Goal: Task Accomplishment & Management: Manage account settings

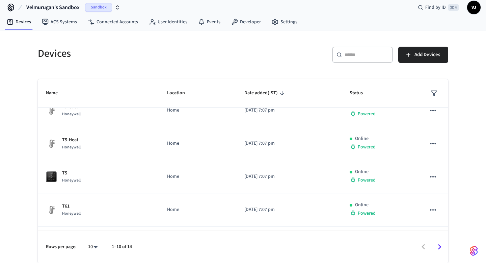
scroll to position [204, 0]
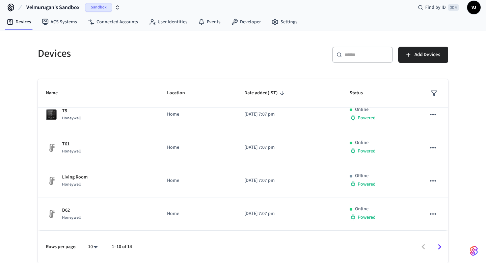
click at [438, 244] on icon "Go to next page" at bounding box center [440, 246] width 10 height 10
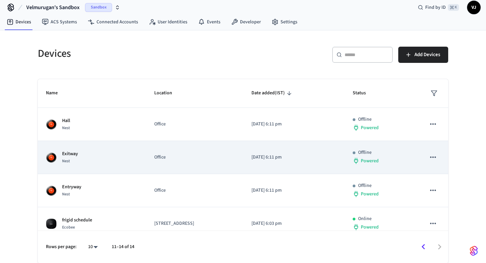
scroll to position [10, 0]
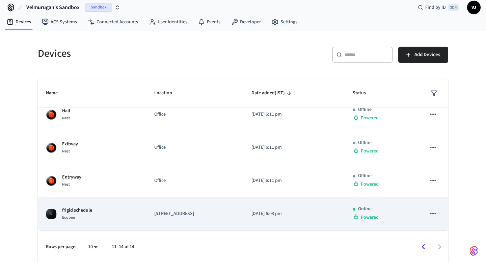
click at [108, 208] on div "frigid schedule Ecobee" at bounding box center [92, 214] width 92 height 14
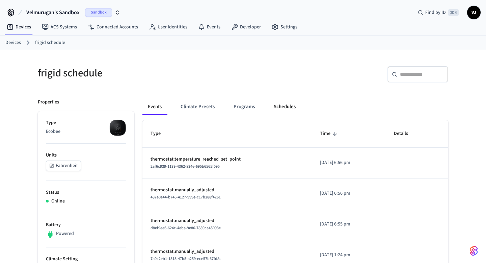
click at [278, 110] on button "Schedules" at bounding box center [284, 107] width 33 height 16
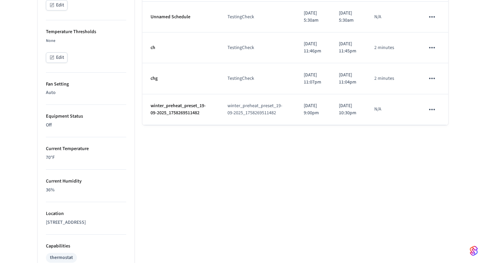
scroll to position [286, 0]
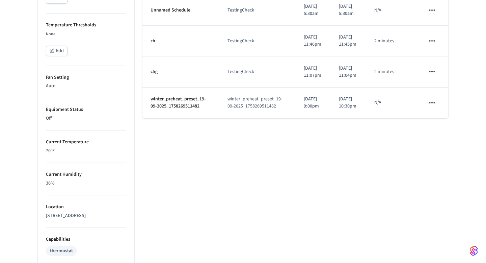
click at [438, 110] on button "schedules table" at bounding box center [432, 103] width 14 height 14
click at [439, 195] on icon at bounding box center [438, 195] width 3 height 4
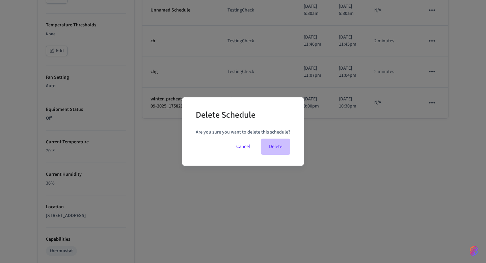
click at [277, 144] on button "Delete" at bounding box center [275, 146] width 29 height 16
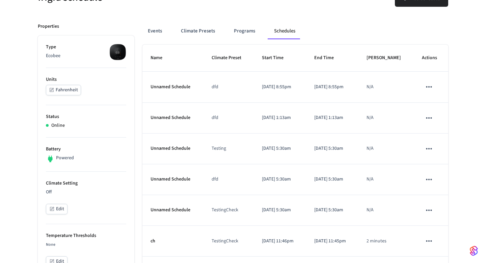
scroll to position [0, 0]
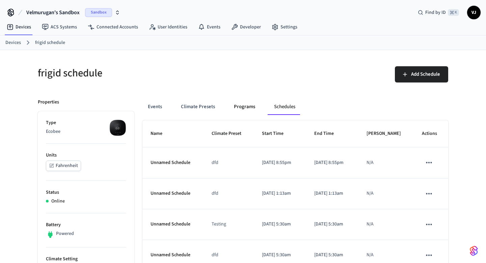
click at [239, 108] on button "Programs" at bounding box center [245, 107] width 32 height 16
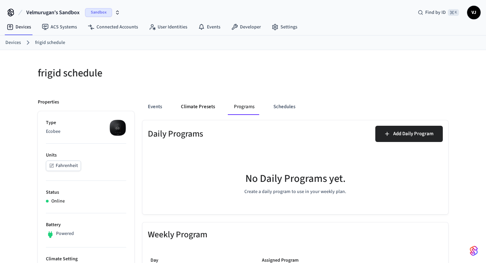
click at [218, 109] on button "Climate Presets" at bounding box center [198, 107] width 45 height 16
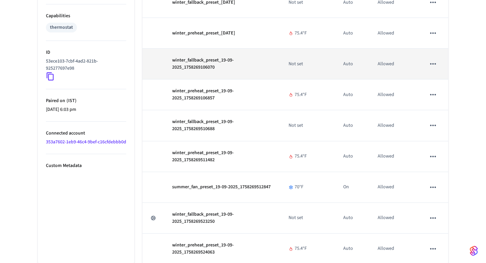
scroll to position [511, 0]
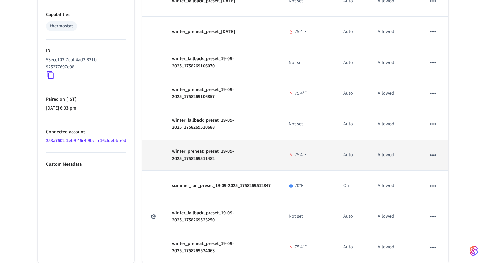
click at [431, 156] on icon "sticky table" at bounding box center [433, 155] width 9 height 9
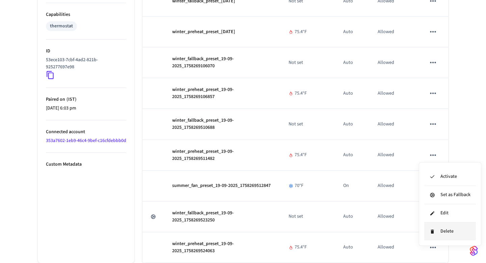
click at [441, 230] on li "Delete" at bounding box center [451, 231] width 52 height 18
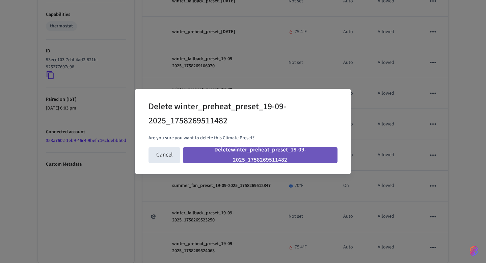
click at [282, 152] on button "Delete winter_preheat_preset_19-09-2025_1758269511482" at bounding box center [260, 155] width 155 height 16
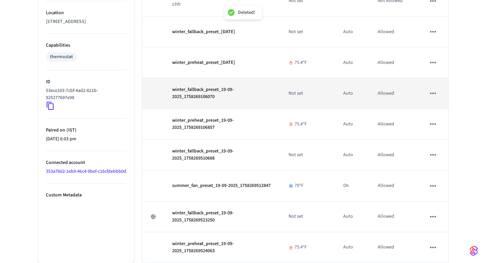
scroll to position [480, 0]
click at [436, 91] on icon "sticky table" at bounding box center [433, 93] width 9 height 9
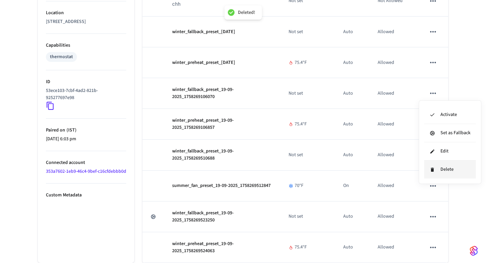
click at [445, 170] on li "Delete" at bounding box center [451, 169] width 52 height 18
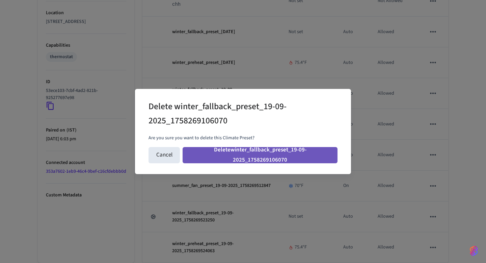
click at [290, 154] on button "Delete winter_fallback_preset_19-09-2025_1758269106070" at bounding box center [260, 155] width 155 height 16
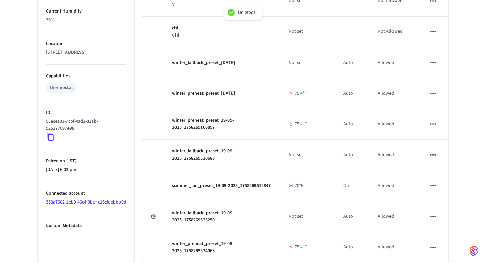
scroll to position [449, 0]
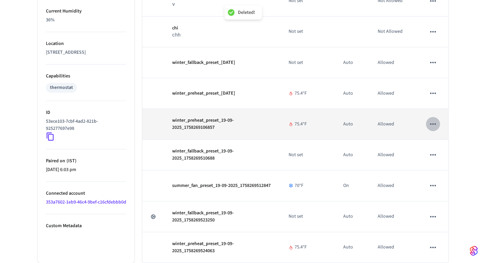
click at [438, 124] on button "sticky table" at bounding box center [433, 124] width 14 height 14
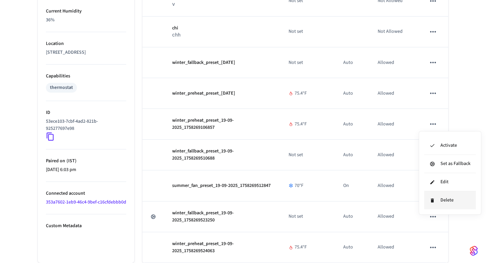
click at [432, 194] on li "Delete" at bounding box center [451, 200] width 52 height 18
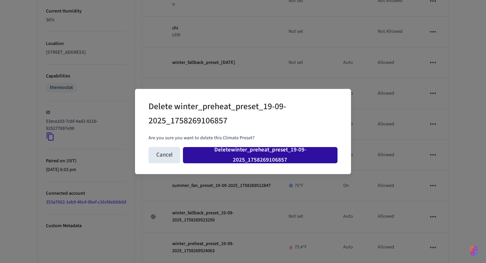
click at [298, 148] on button "Delete winter_preheat_preset_19-09-2025_1758269106857" at bounding box center [260, 155] width 155 height 16
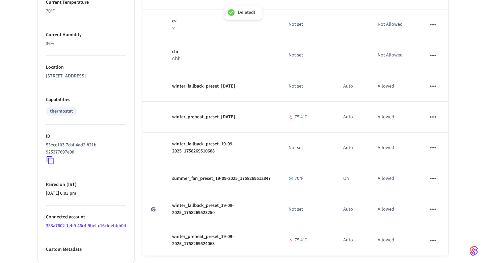
scroll to position [439, 0]
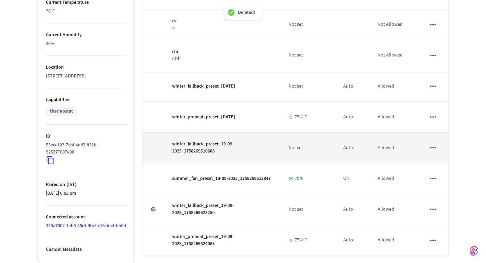
click at [432, 143] on icon "sticky table" at bounding box center [433, 147] width 9 height 9
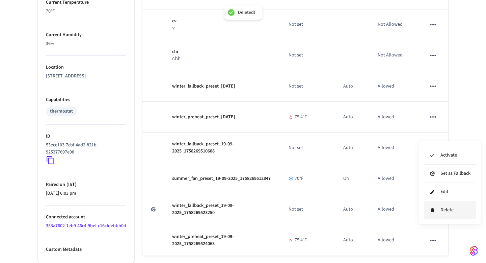
click at [431, 206] on li "Delete" at bounding box center [451, 210] width 52 height 18
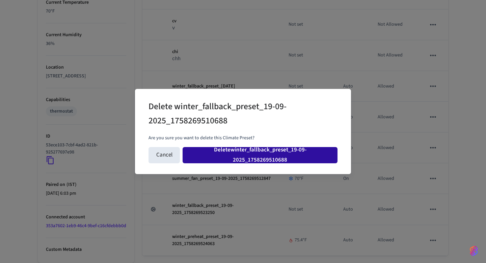
click at [290, 157] on button "Delete winter_fallback_preset_19-09-2025_1758269510688" at bounding box center [260, 155] width 155 height 16
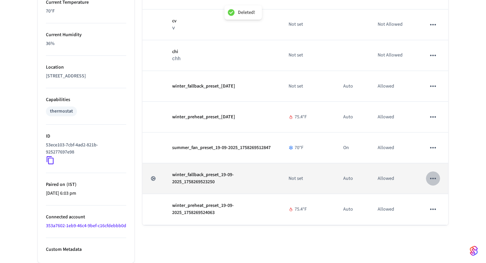
click at [438, 171] on button "sticky table" at bounding box center [433, 178] width 14 height 14
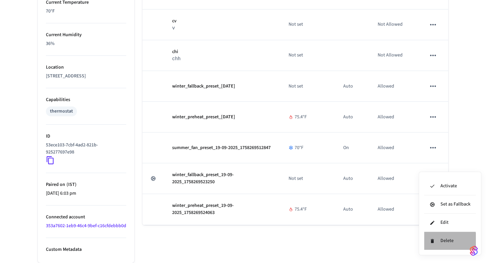
click at [440, 243] on li "Delete" at bounding box center [451, 241] width 52 height 18
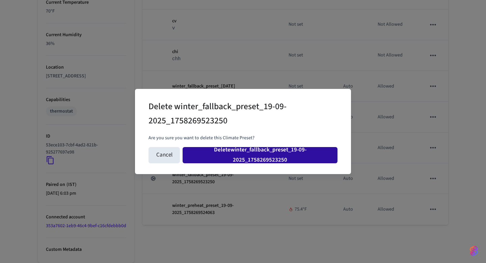
click at [299, 151] on button "Delete winter_fallback_preset_19-09-2025_1758269523250" at bounding box center [260, 155] width 155 height 16
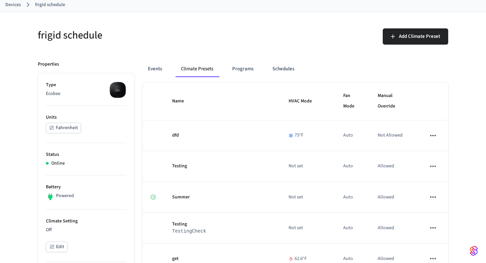
scroll to position [0, 0]
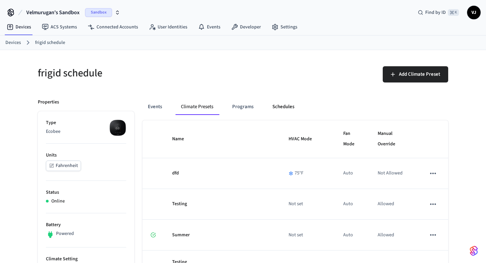
click at [280, 109] on button "Schedules" at bounding box center [283, 107] width 33 height 16
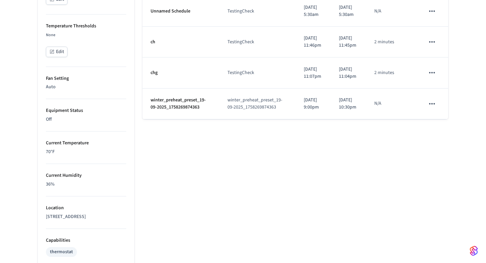
scroll to position [293, 0]
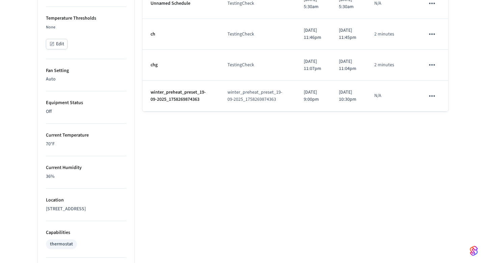
click at [435, 96] on icon "schedules table" at bounding box center [432, 95] width 6 height 1
click at [443, 187] on li "Delete" at bounding box center [448, 188] width 35 height 18
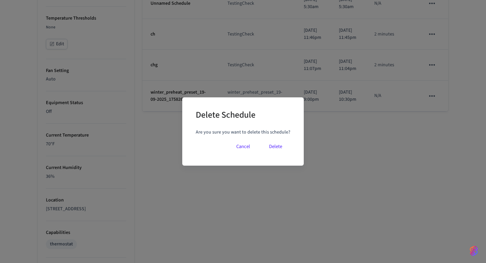
click at [275, 151] on button "Delete" at bounding box center [275, 146] width 29 height 16
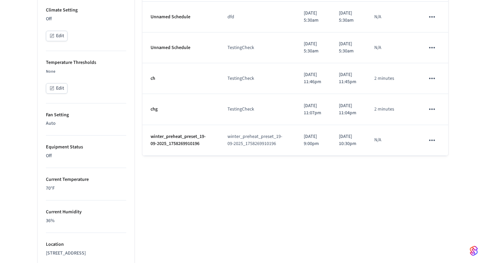
scroll to position [249, 0]
click at [425, 155] on td "schedules table" at bounding box center [432, 139] width 31 height 31
click at [433, 144] on icon "schedules table" at bounding box center [432, 139] width 9 height 9
click at [439, 231] on icon at bounding box center [438, 232] width 3 height 4
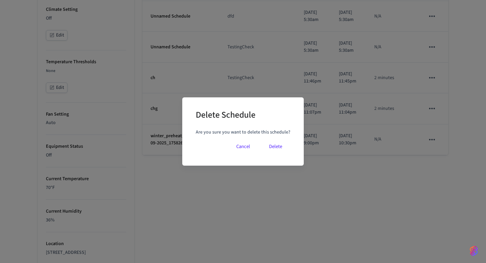
click at [275, 145] on button "Delete" at bounding box center [275, 146] width 29 height 16
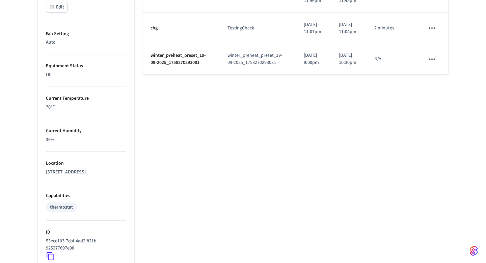
scroll to position [348, 0]
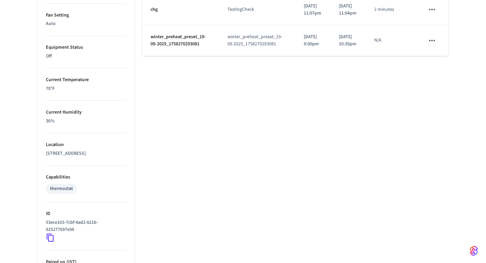
click at [433, 45] on icon "schedules table" at bounding box center [432, 40] width 9 height 9
click at [440, 133] on icon at bounding box center [438, 133] width 3 height 4
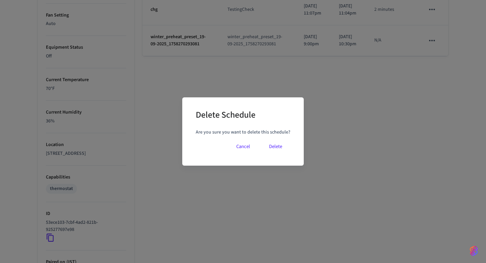
click at [272, 148] on button "Delete" at bounding box center [275, 146] width 29 height 16
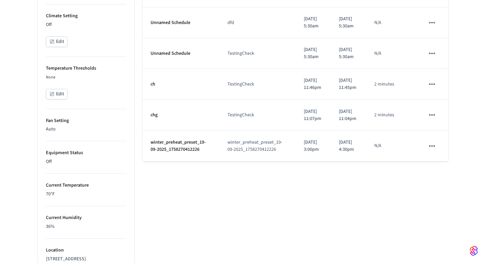
scroll to position [266, 0]
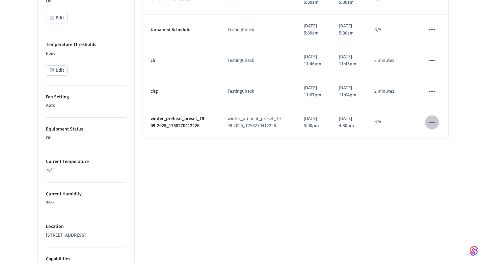
click at [431, 127] on icon "schedules table" at bounding box center [432, 122] width 9 height 9
click at [439, 215] on icon at bounding box center [438, 215] width 3 height 4
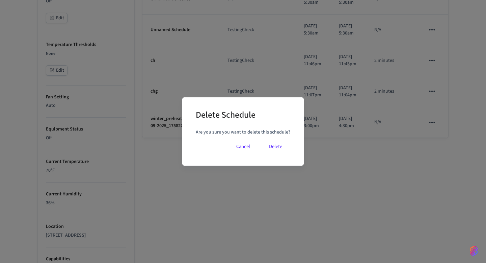
click at [268, 149] on button "Delete" at bounding box center [275, 146] width 29 height 16
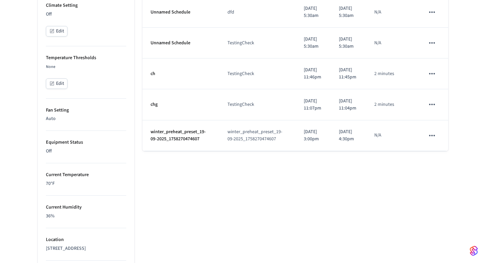
scroll to position [254, 0]
click at [434, 139] on icon "schedules table" at bounding box center [432, 134] width 9 height 9
click at [445, 228] on li "Delete" at bounding box center [448, 227] width 35 height 18
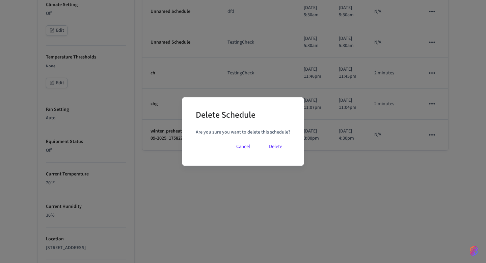
click at [278, 146] on button "Delete" at bounding box center [275, 146] width 29 height 16
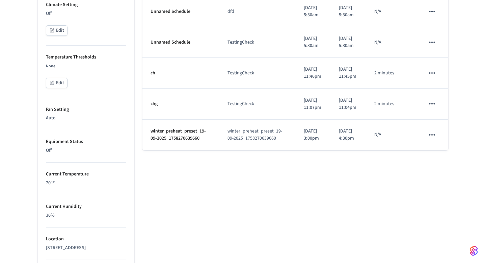
click at [430, 139] on icon "schedules table" at bounding box center [432, 134] width 9 height 9
click at [432, 227] on li "Delete" at bounding box center [448, 227] width 35 height 18
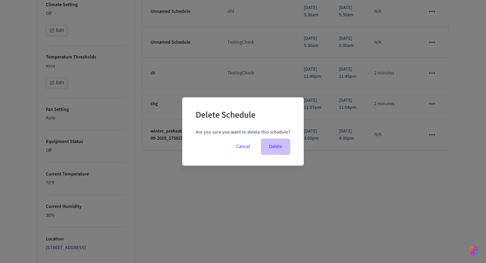
click at [277, 150] on button "Delete" at bounding box center [275, 146] width 29 height 16
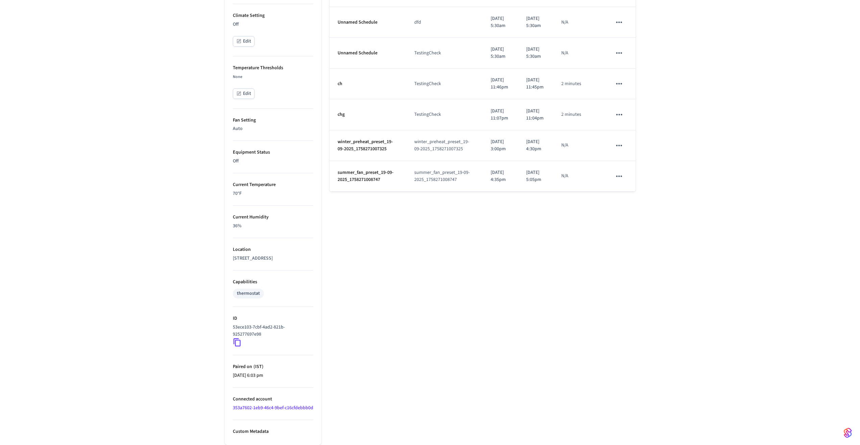
scroll to position [257, 0]
drag, startPoint x: 338, startPoint y: 179, endPoint x: 401, endPoint y: 181, distance: 62.5
click at [398, 153] on p "winter_preheat_preset_19-09-2025_1758271007325" at bounding box center [367, 145] width 61 height 14
drag, startPoint x: 337, startPoint y: 218, endPoint x: 387, endPoint y: 222, distance: 49.8
click at [387, 183] on p "summer_fan_preset_19-09-2025_1758271008747" at bounding box center [367, 176] width 61 height 14
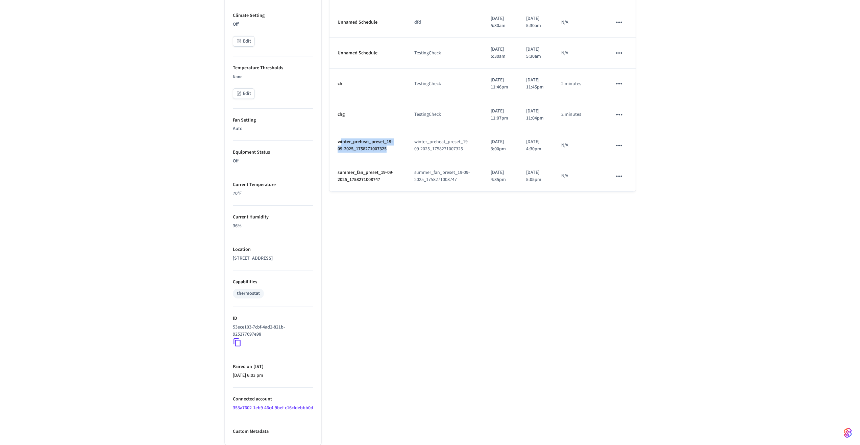
drag, startPoint x: 391, startPoint y: 190, endPoint x: 340, endPoint y: 181, distance: 51.1
click at [340, 153] on p "winter_preheat_preset_19-09-2025_1758271007325" at bounding box center [367, 145] width 61 height 14
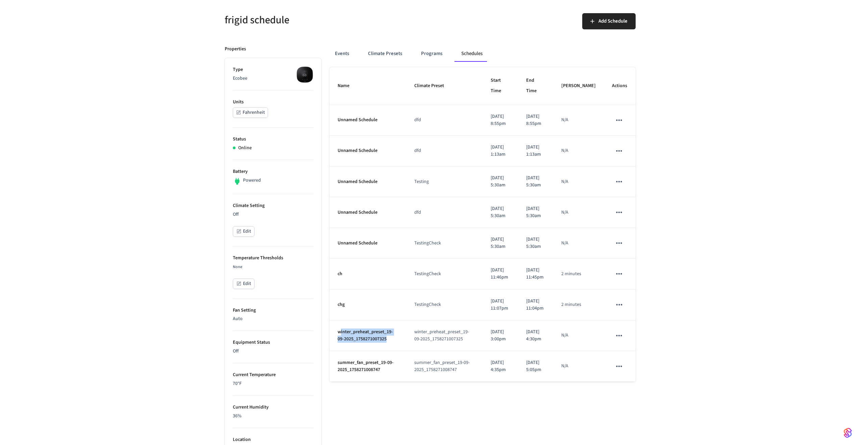
scroll to position [0, 0]
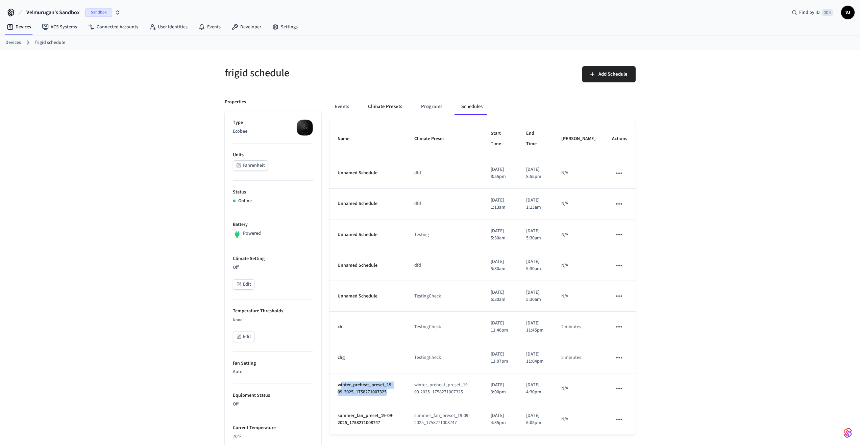
click at [391, 106] on button "Climate Presets" at bounding box center [384, 107] width 45 height 16
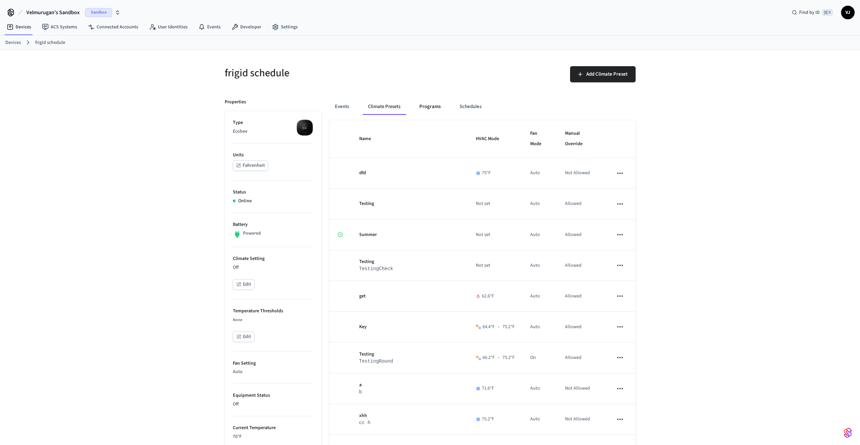
click at [434, 110] on button "Programs" at bounding box center [430, 107] width 32 height 16
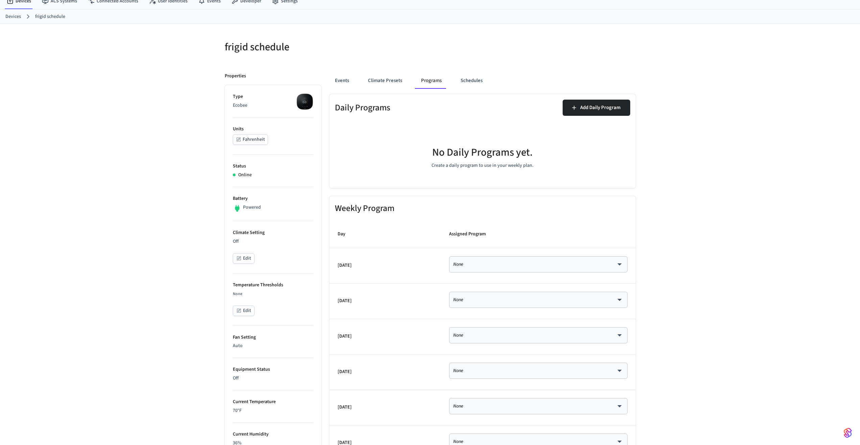
scroll to position [36, 0]
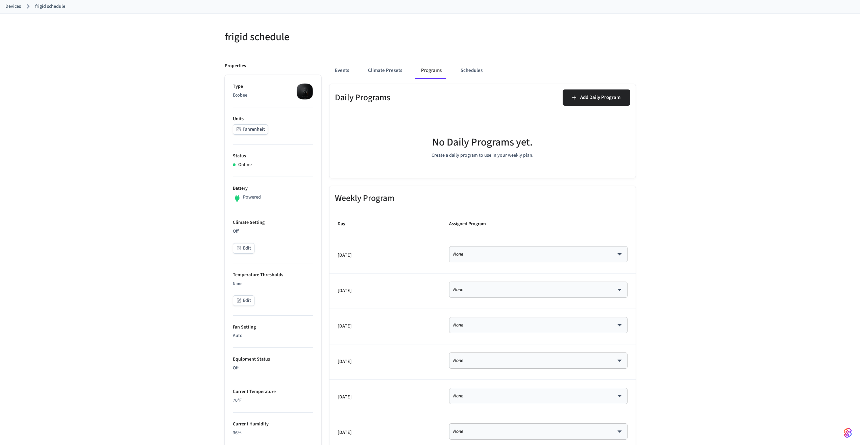
click at [486, 254] on body "Velmurugan's Sandbox Sandbox Find by ID ⌘ K VJ Devices ACS Systems Connected Ac…" at bounding box center [430, 308] width 860 height 688
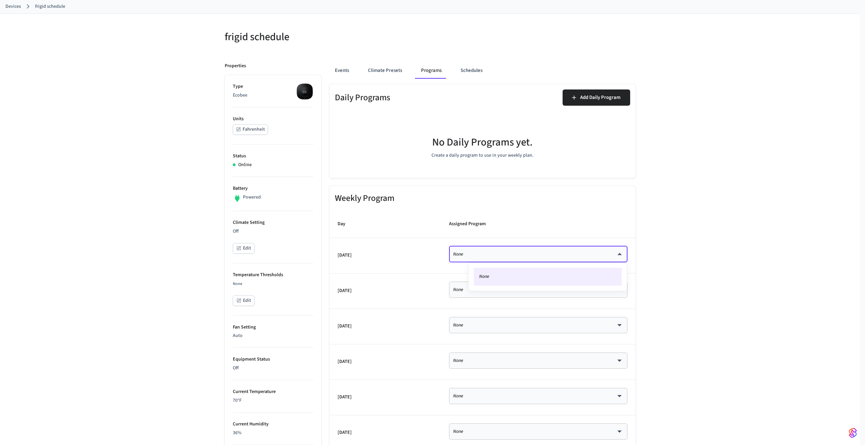
click at [486, 254] on div at bounding box center [432, 222] width 865 height 445
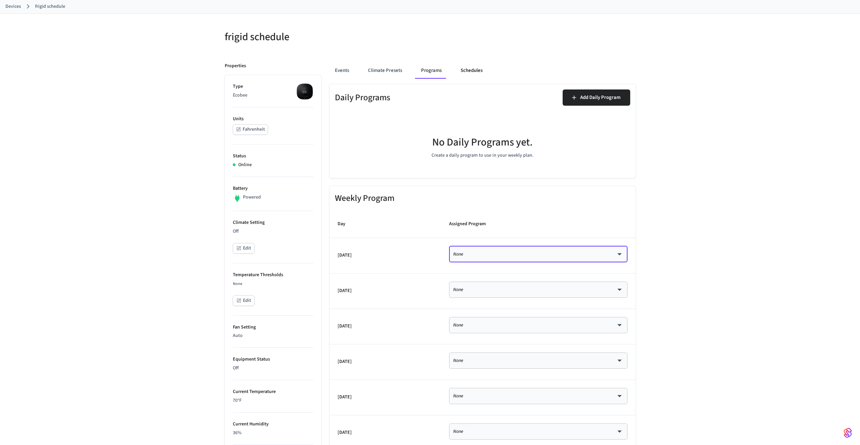
click at [475, 74] on button "Schedules" at bounding box center [471, 70] width 33 height 16
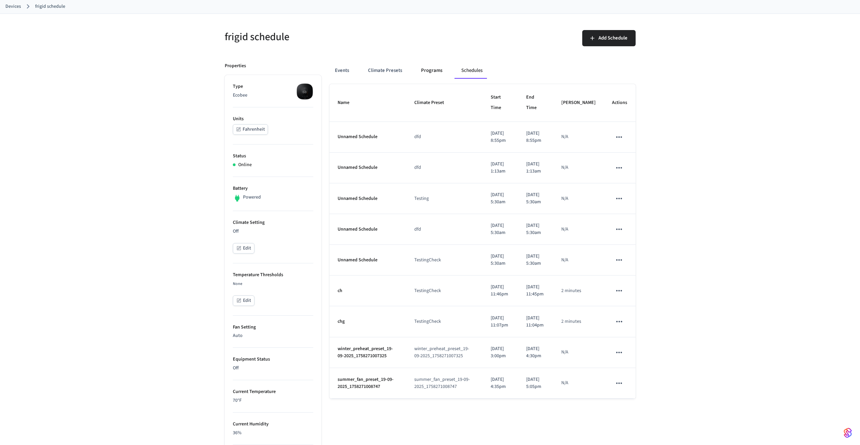
click at [435, 70] on button "Programs" at bounding box center [431, 70] width 32 height 16
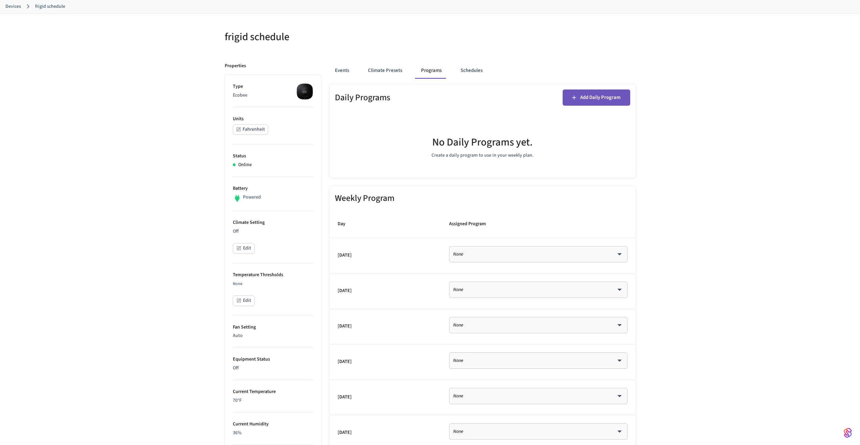
click at [486, 97] on button "Add Daily Program" at bounding box center [596, 97] width 68 height 16
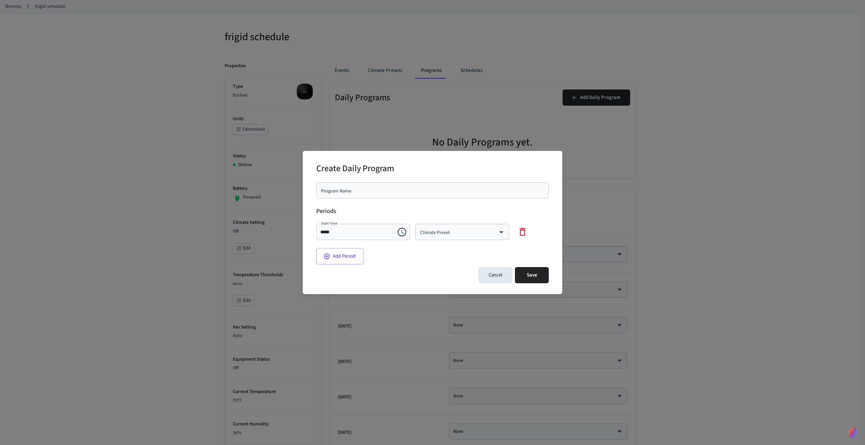
click at [421, 195] on div "Program Name" at bounding box center [432, 190] width 232 height 16
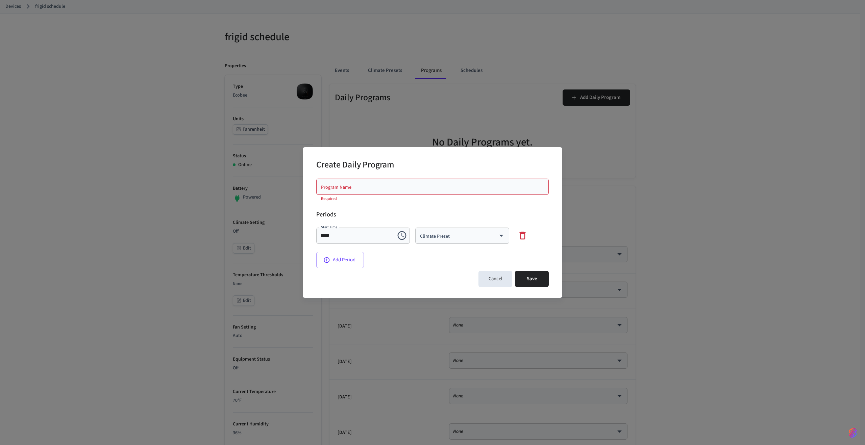
click at [435, 227] on div "Climate Preset ​ Climate Preset" at bounding box center [459, 234] width 99 height 24
click at [445, 233] on body "Velmurugan's Sandbox Sandbox Find by ID ⌘ K VJ Devices ACS Systems Connected Ac…" at bounding box center [432, 308] width 865 height 688
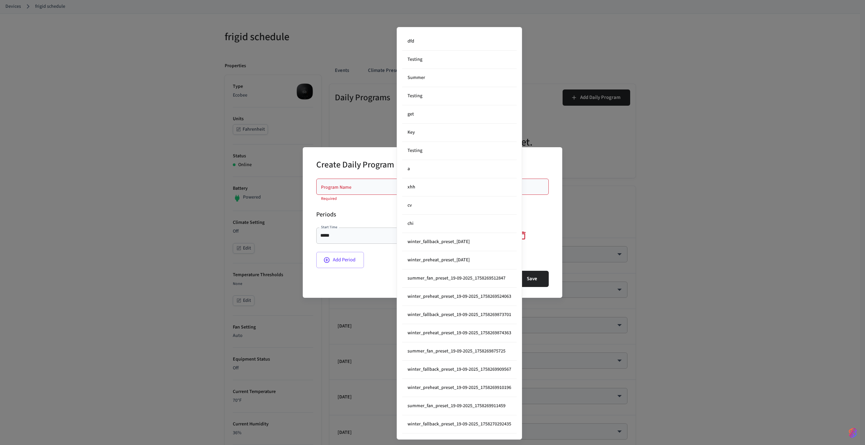
click at [392, 262] on div at bounding box center [432, 222] width 865 height 445
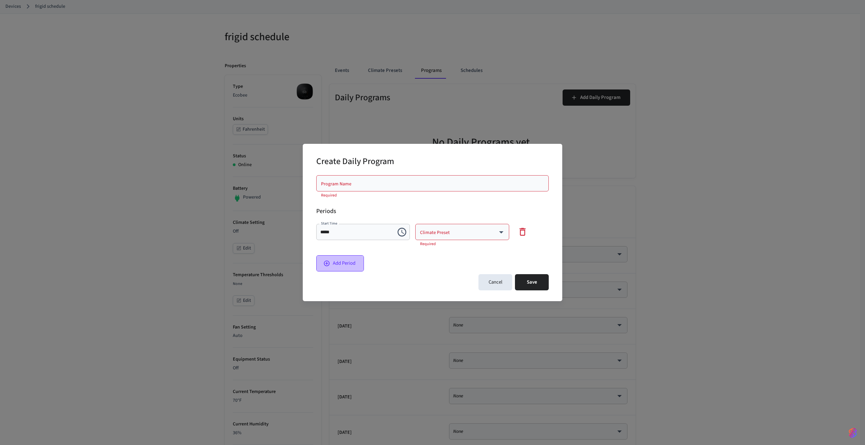
click at [340, 262] on button "Add Period" at bounding box center [340, 263] width 48 height 16
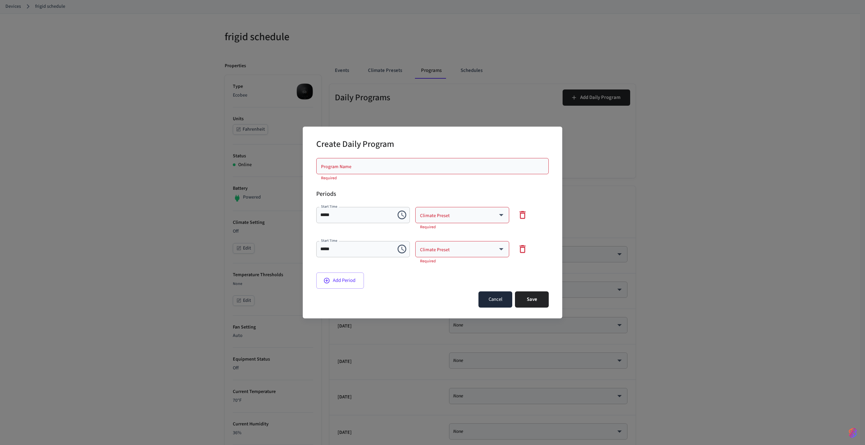
click at [486, 262] on button "Cancel" at bounding box center [495, 299] width 34 height 16
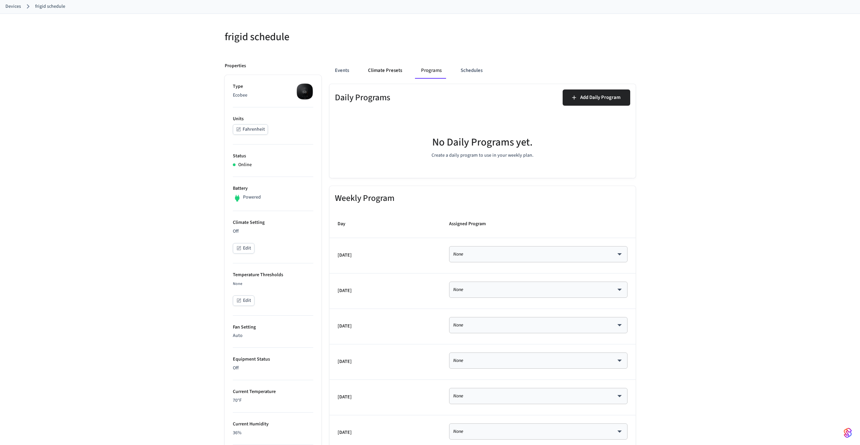
click at [390, 71] on button "Climate Presets" at bounding box center [384, 70] width 45 height 16
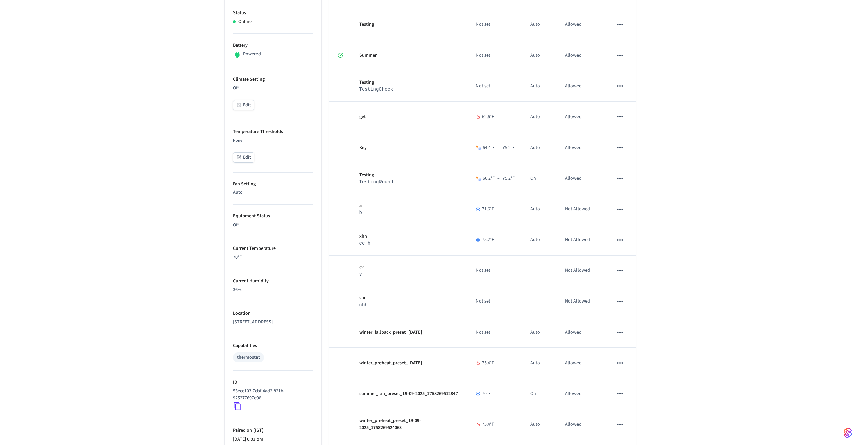
scroll to position [0, 0]
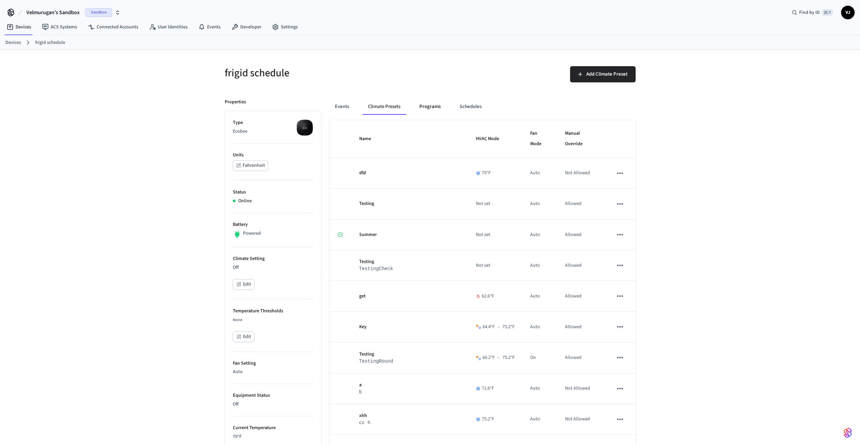
click at [437, 114] on button "Programs" at bounding box center [430, 107] width 32 height 16
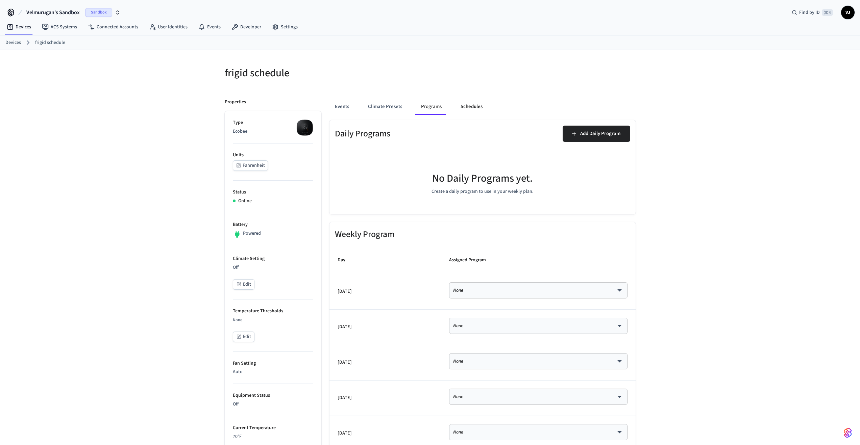
click at [465, 103] on button "Schedules" at bounding box center [471, 107] width 33 height 16
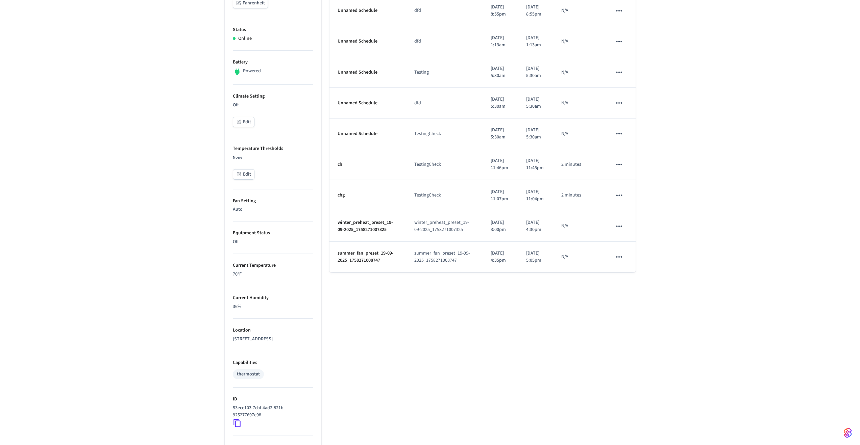
scroll to position [257, 0]
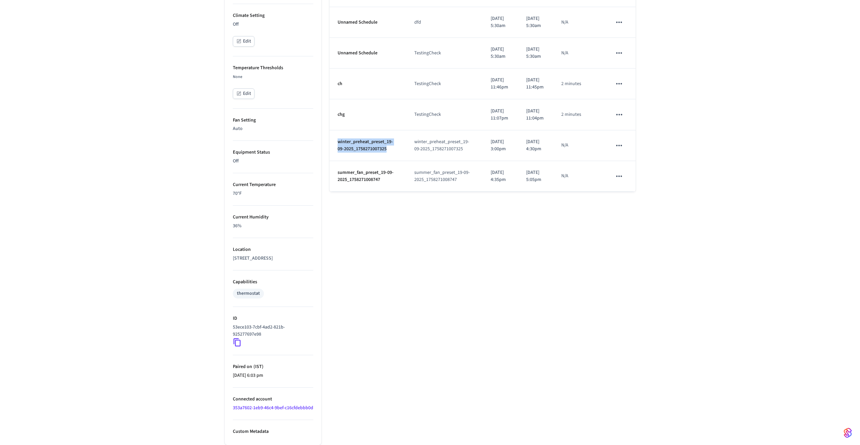
drag, startPoint x: 387, startPoint y: 191, endPoint x: 334, endPoint y: 183, distance: 53.7
click at [334, 161] on td "winter_preheat_preset_19-09-2025_1758271007325" at bounding box center [367, 145] width 77 height 31
copy p "winter_preheat_preset_19-09-2025_1758271007325"
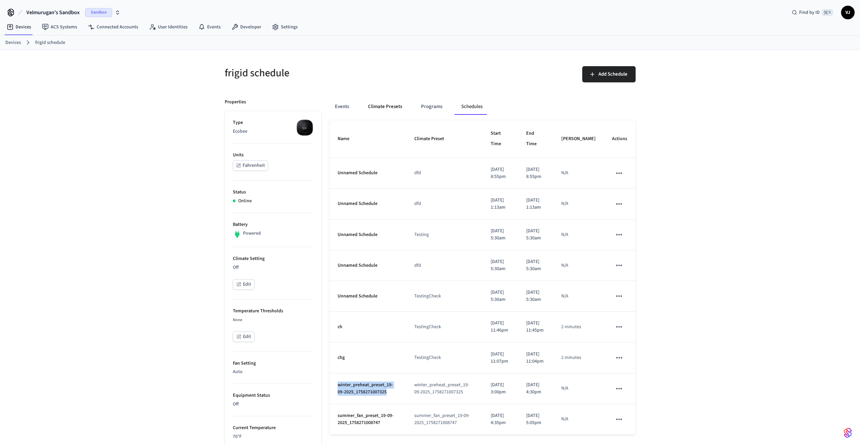
click at [381, 109] on button "Climate Presets" at bounding box center [384, 107] width 45 height 16
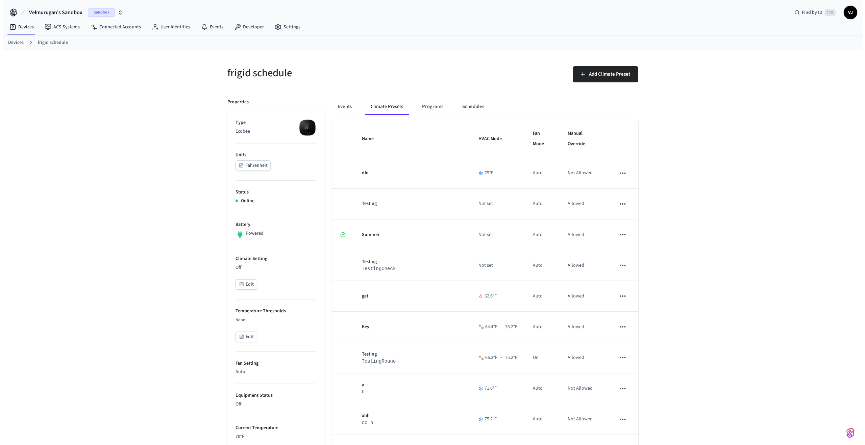
scroll to position [946, 0]
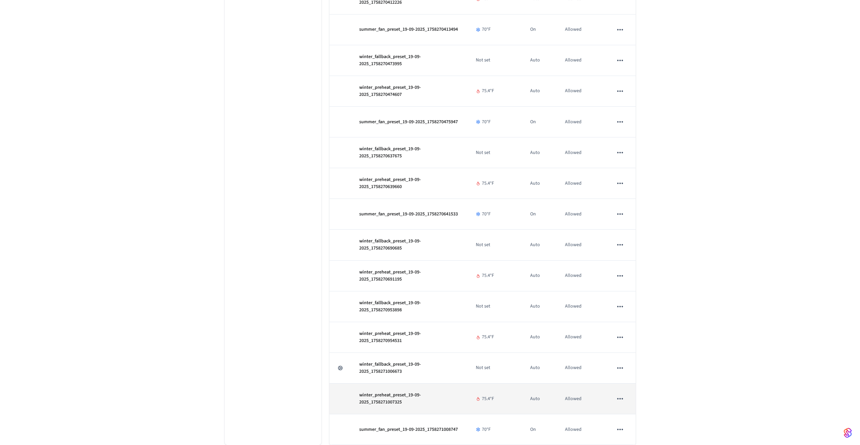
click at [486, 262] on icon "sticky table" at bounding box center [619, 398] width 9 height 9
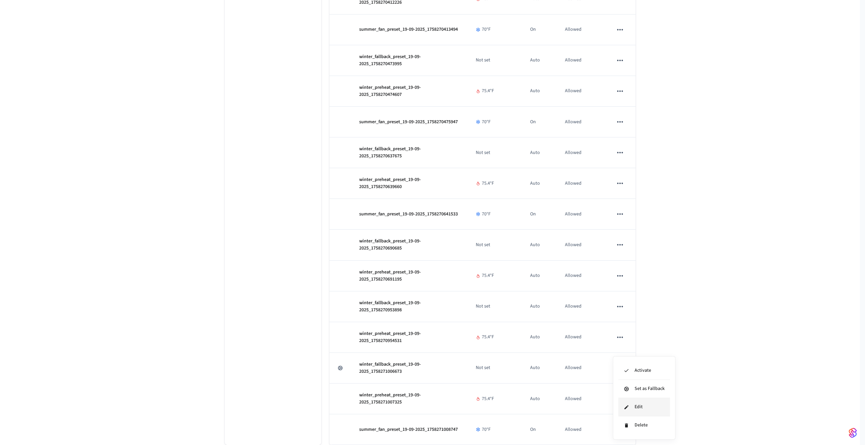
click at [486, 262] on li "Edit" at bounding box center [644, 407] width 52 height 18
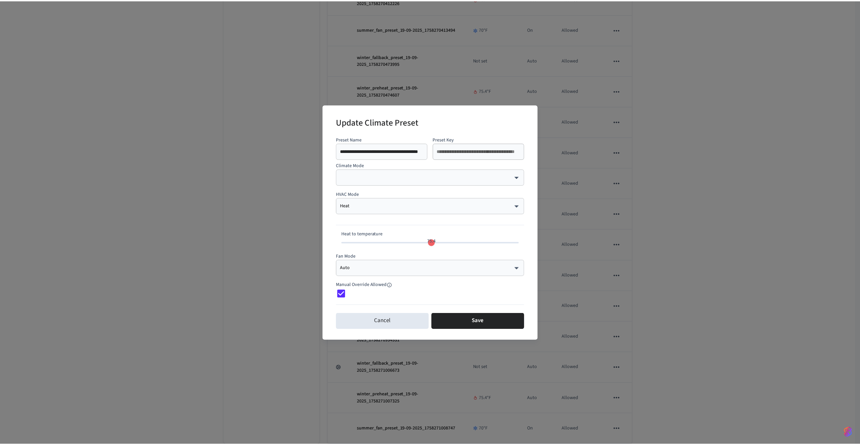
scroll to position [0, 5]
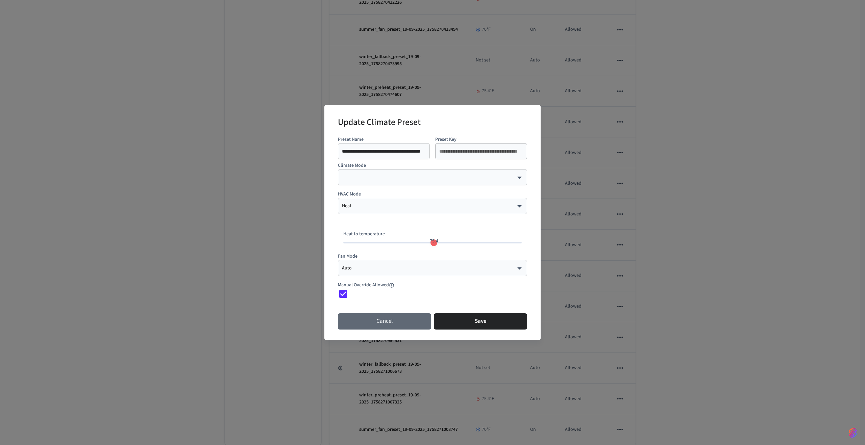
click at [396, 262] on button "Cancel" at bounding box center [384, 321] width 93 height 16
type input "**"
